Goal: Task Accomplishment & Management: Use online tool/utility

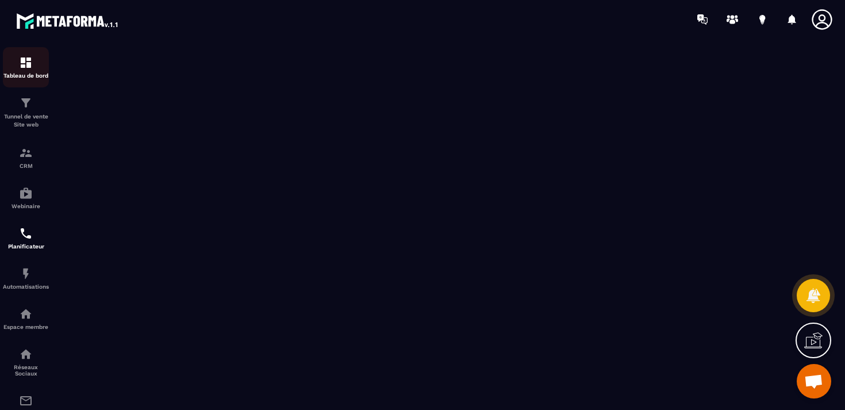
click at [37, 74] on p "Tableau de bord" at bounding box center [26, 75] width 46 height 6
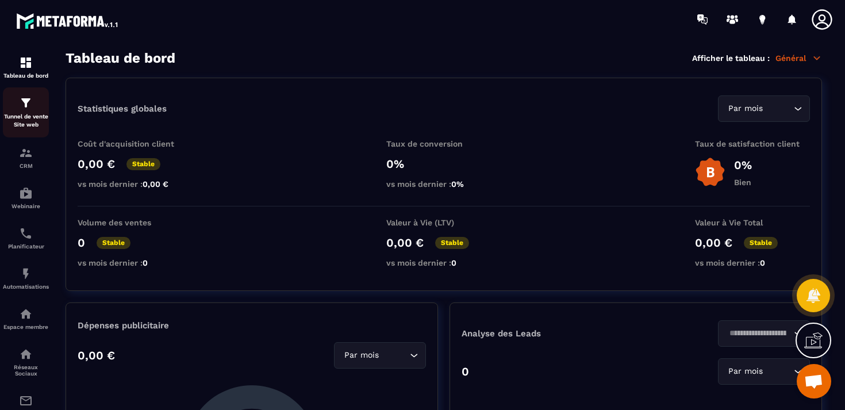
click at [31, 113] on div "Tunnel de vente Site web" at bounding box center [26, 112] width 46 height 33
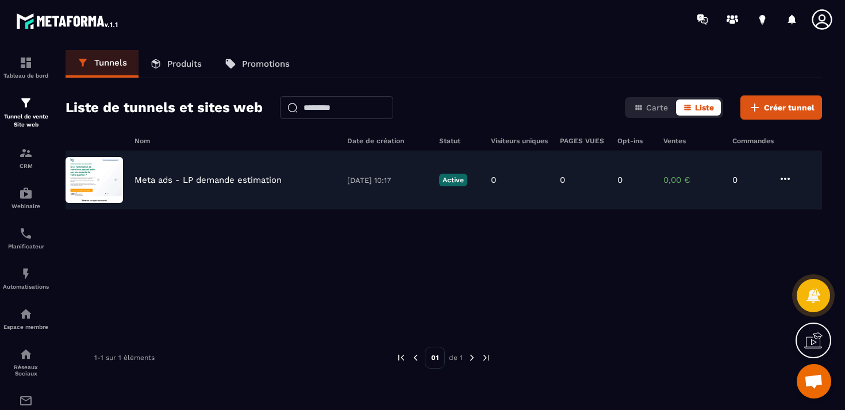
click at [788, 177] on icon at bounding box center [786, 179] width 14 height 14
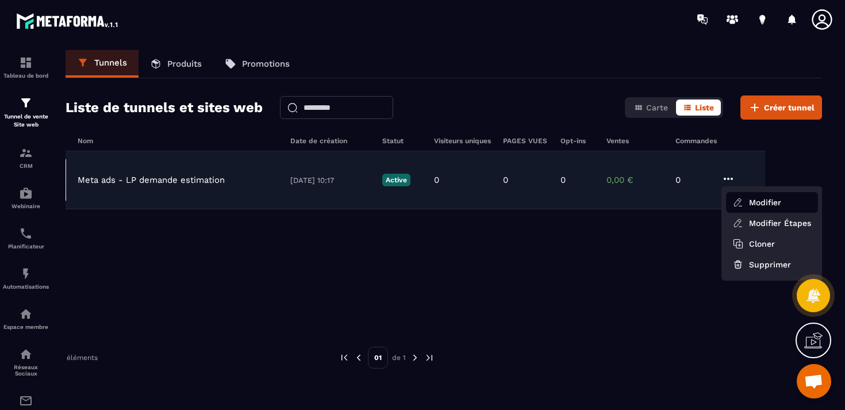
click at [785, 197] on button "Modifier" at bounding box center [772, 202] width 92 height 21
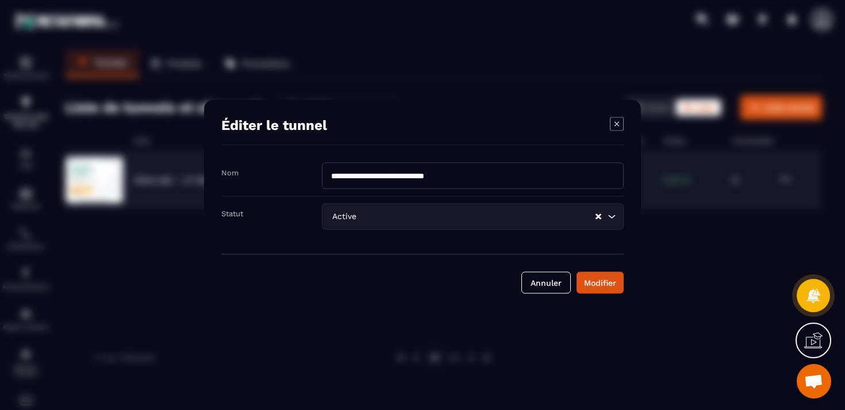
scroll to position [0, 0]
click at [603, 280] on div "Modifier" at bounding box center [600, 283] width 32 height 12
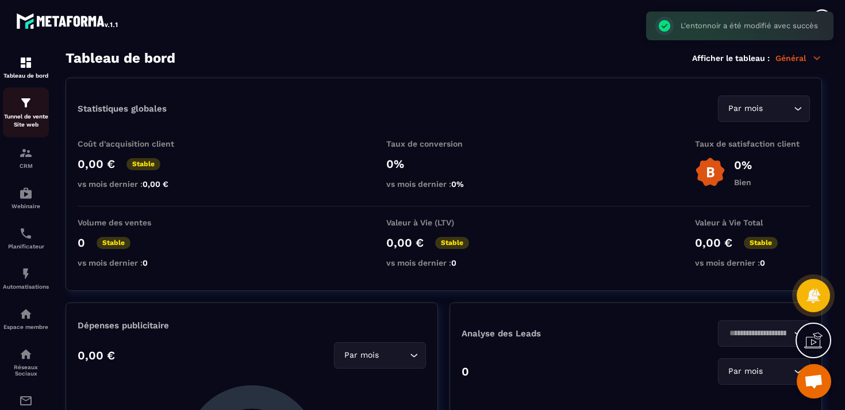
click at [34, 107] on div "Tunnel de vente Site web" at bounding box center [26, 112] width 46 height 33
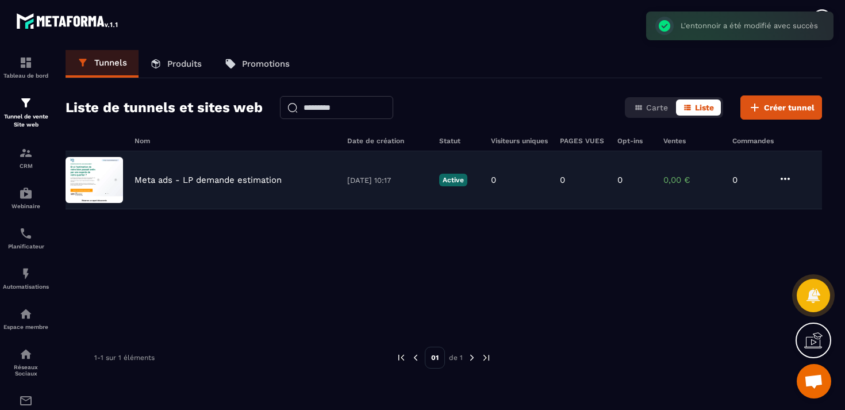
click at [197, 182] on p "Meta ads - LP demande estimation" at bounding box center [208, 180] width 147 height 10
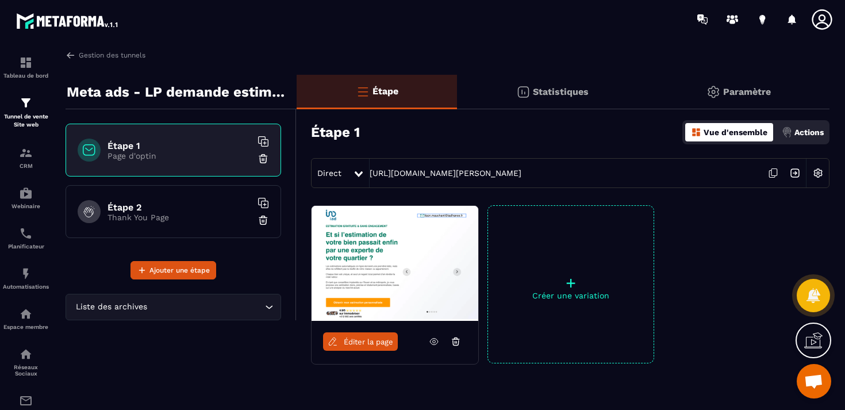
click at [212, 205] on h6 "Étape 2" at bounding box center [180, 207] width 144 height 11
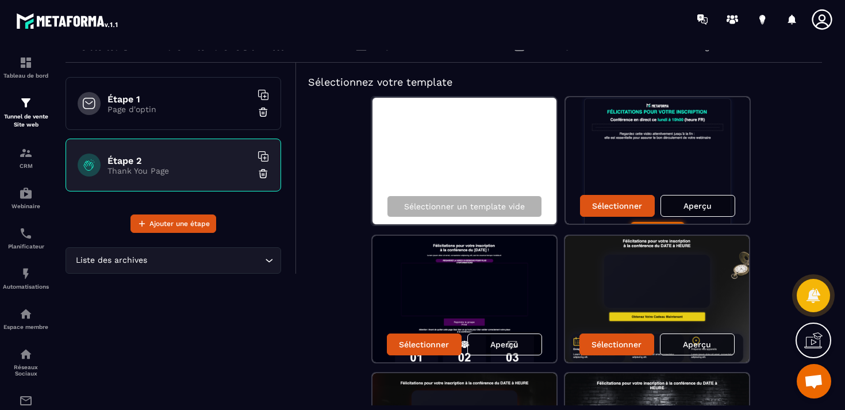
scroll to position [53, 0]
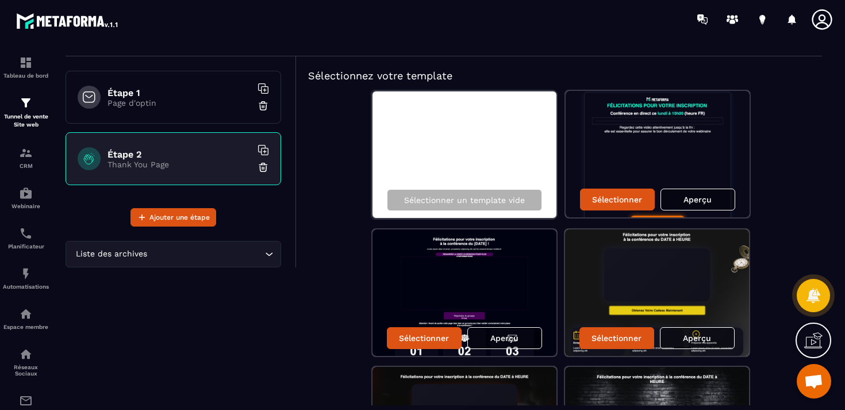
click at [268, 248] on icon "Search for option" at bounding box center [269, 254] width 12 height 12
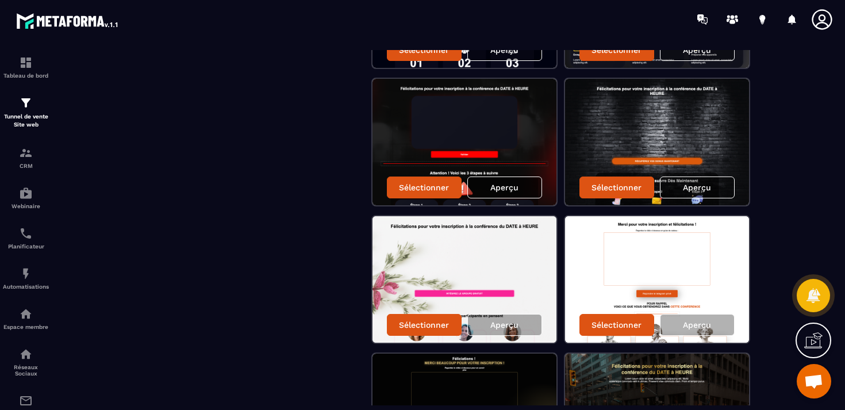
scroll to position [348, 0]
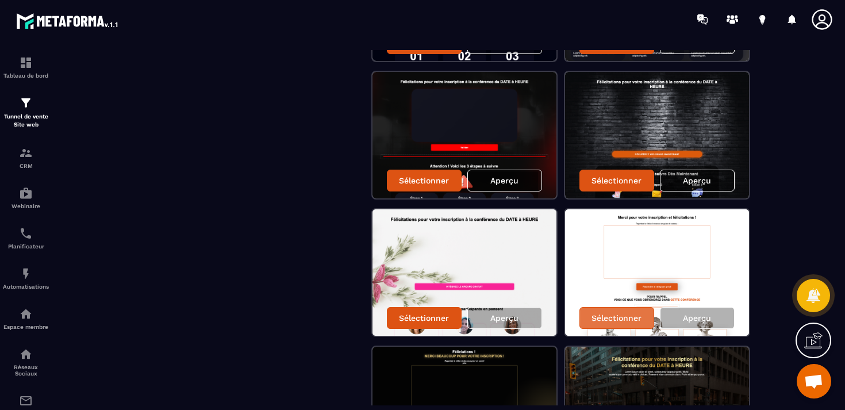
click at [631, 315] on p "Sélectionner" at bounding box center [617, 317] width 50 height 9
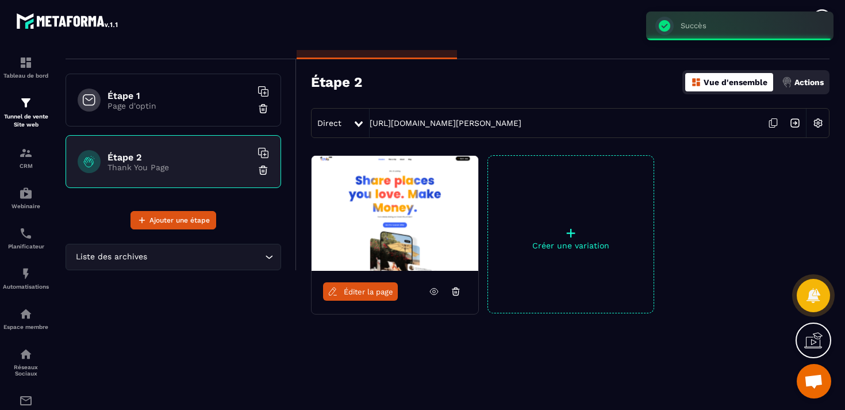
click at [371, 293] on span "Éditer la page" at bounding box center [368, 292] width 49 height 9
